Goal: Information Seeking & Learning: Learn about a topic

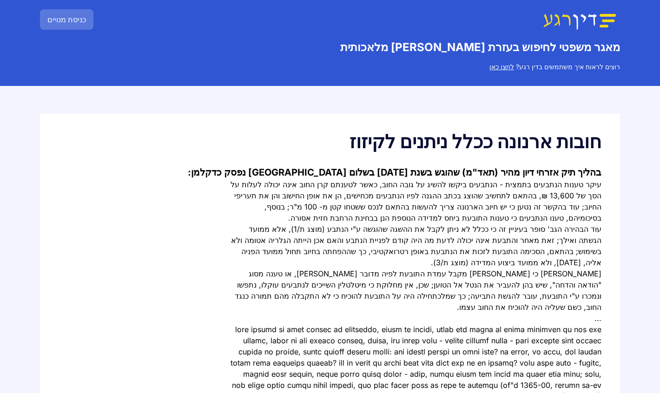
scroll to position [186, 0]
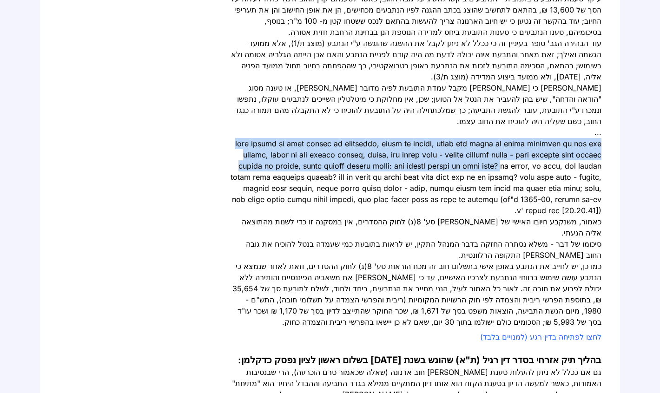
drag, startPoint x: 601, startPoint y: 131, endPoint x: 371, endPoint y: 159, distance: 232.2
copy div "לאחר שקראתי את כתבי הטענות על צרופותיהם, שמעתי את הצדדים, העדים וכן קראתי את סי…"
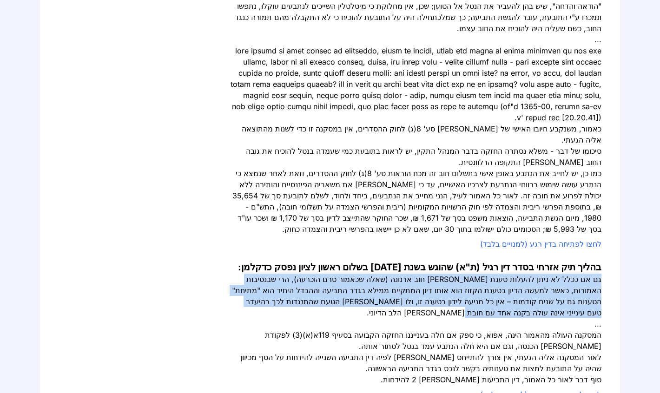
drag, startPoint x: 239, startPoint y: 271, endPoint x: 609, endPoint y: 248, distance: 370.1
copy div "גם אם ככלל לא ניתן להעלות טענת קזוז כנגד חוב ארנונה (שאלה שכאמור טרם הוכרעה), ה…"
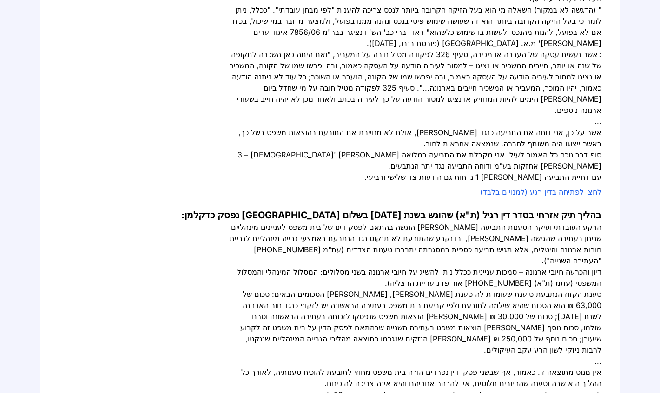
scroll to position [790, 0]
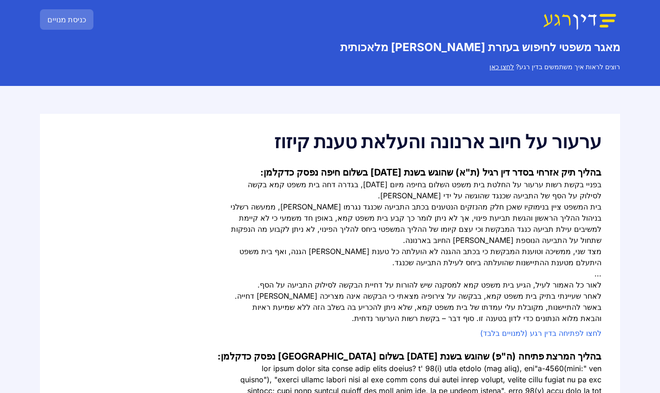
scroll to position [217, 0]
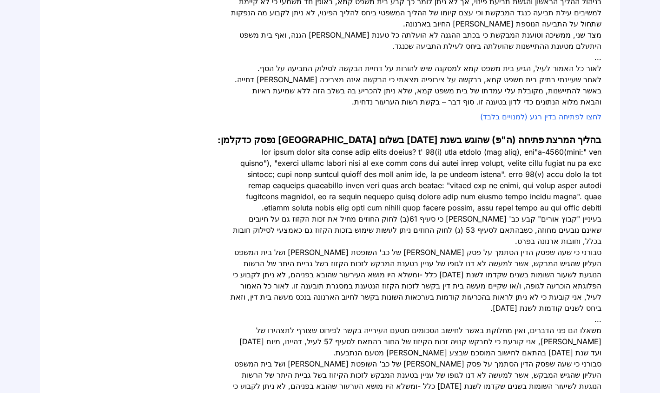
click at [453, 208] on div at bounding box center [416, 179] width 372 height 67
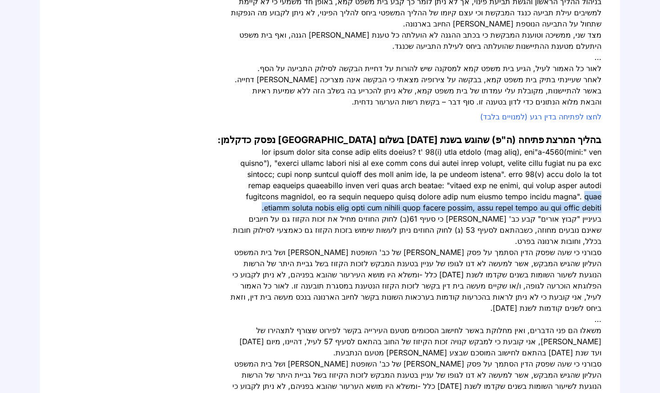
drag, startPoint x: 445, startPoint y: 199, endPoint x: 470, endPoint y: 211, distance: 27.8
click at [470, 211] on div at bounding box center [416, 179] width 372 height 67
copy div "עיון בפסיקה הנוגעת לטענת קזוז כנגד חוב ארנונה מעלה מחלוקת פוסקים, שטרם הובאה לפ…"
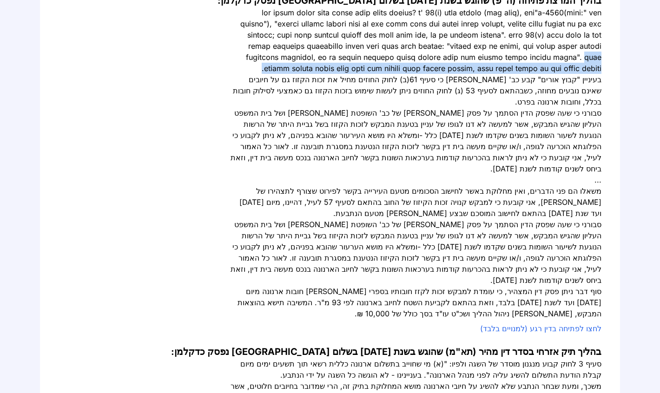
scroll to position [31, 0]
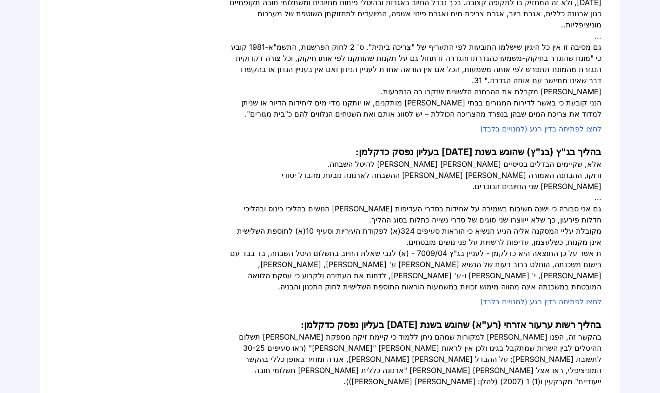
scroll to position [651, 0]
